Goal: Find contact information: Find contact information

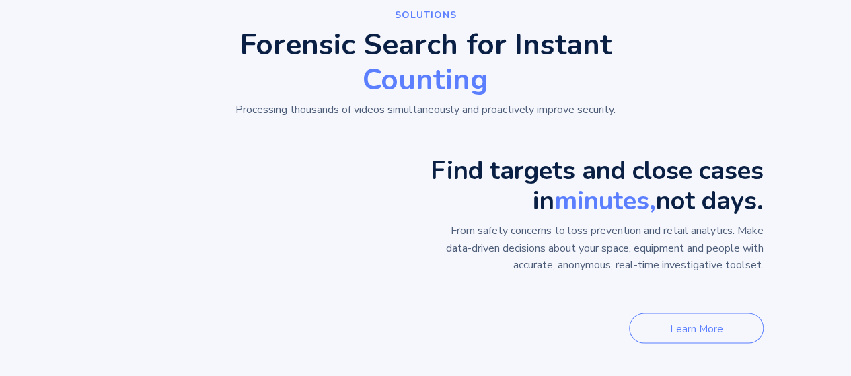
scroll to position [1009, 0]
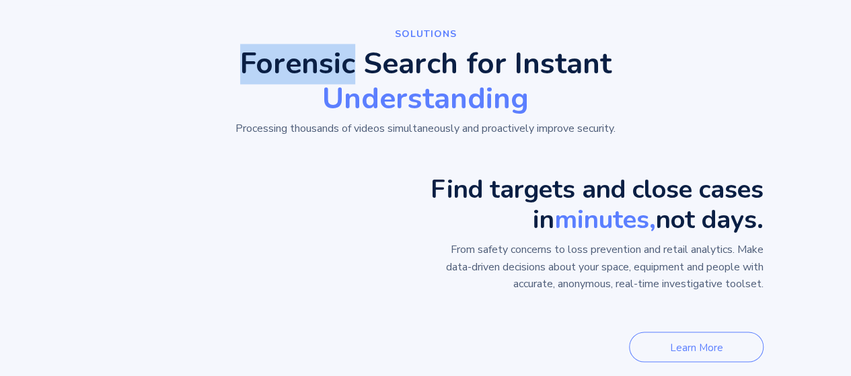
drag, startPoint x: 235, startPoint y: 65, endPoint x: 346, endPoint y: 65, distance: 111.0
click at [346, 65] on h2 "Forensic Search for Instant Understanding" at bounding box center [425, 81] width 515 height 65
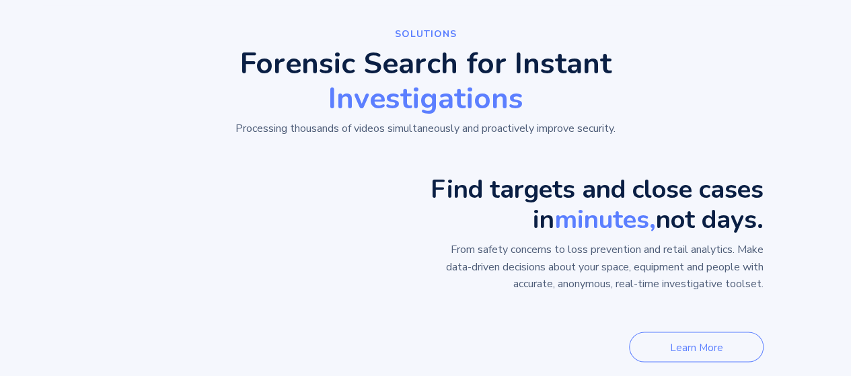
click at [173, 96] on span "Investigations" at bounding box center [425, 99] width 515 height 30
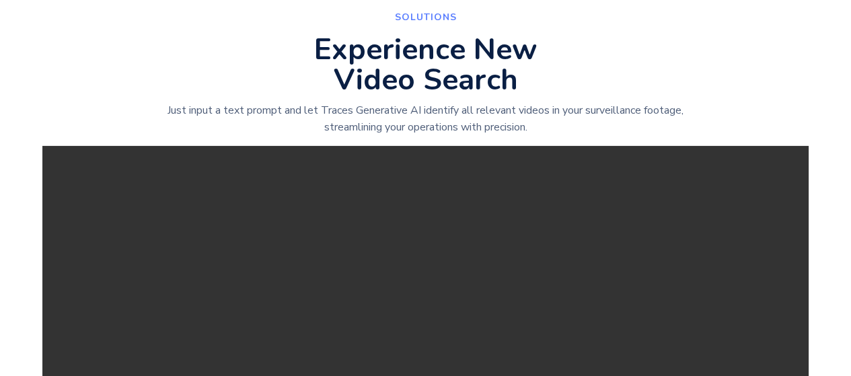
scroll to position [1569, 0]
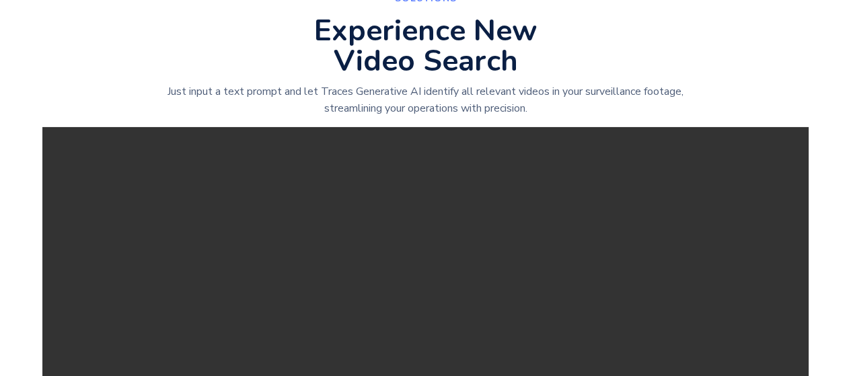
click at [597, 77] on div "SolutionS Experience New Video Search Just input a text prompt and let Traces G…" at bounding box center [425, 48] width 766 height 157
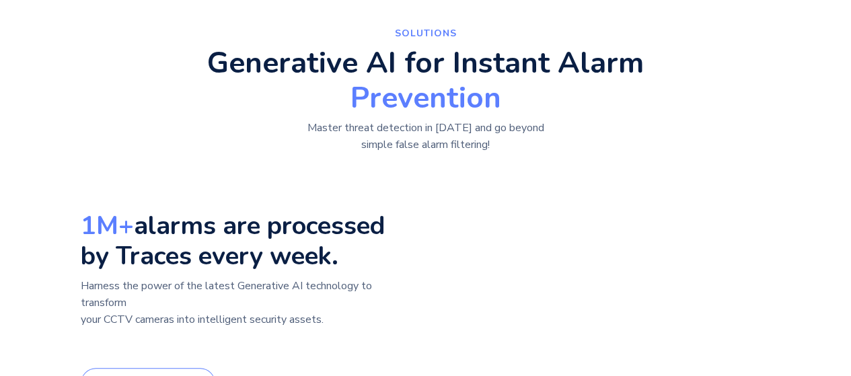
scroll to position [0, 0]
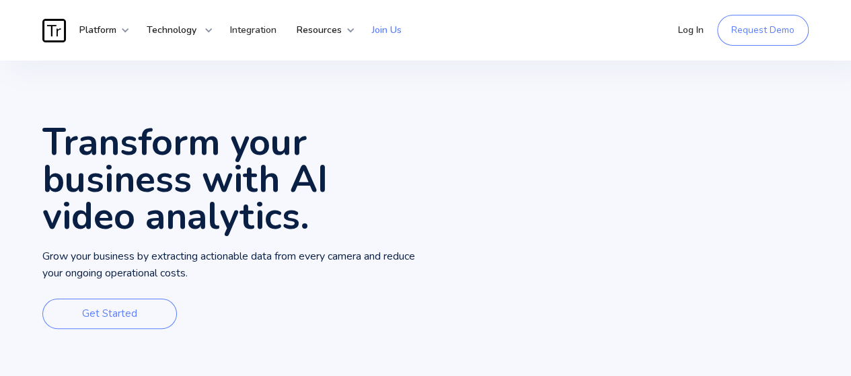
click at [385, 30] on link "Join Us" at bounding box center [387, 30] width 50 height 40
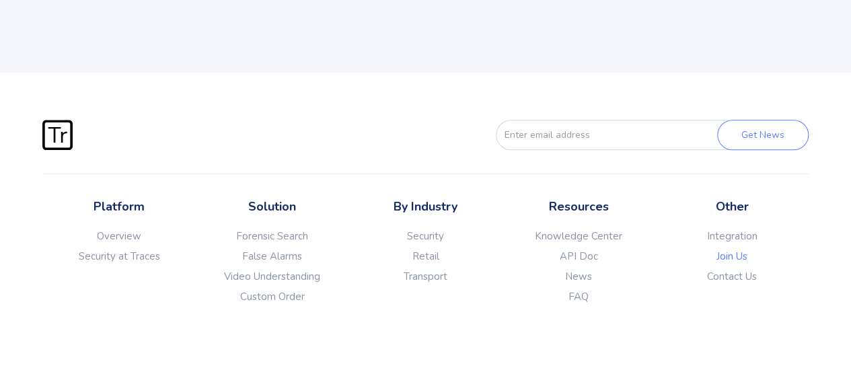
scroll to position [615, 0]
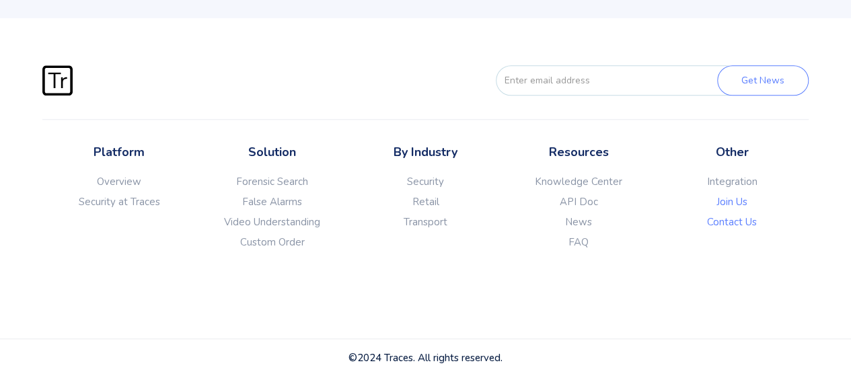
click at [726, 219] on link "Contact Us" at bounding box center [731, 221] width 153 height 13
